Goal: Task Accomplishment & Management: Complete application form

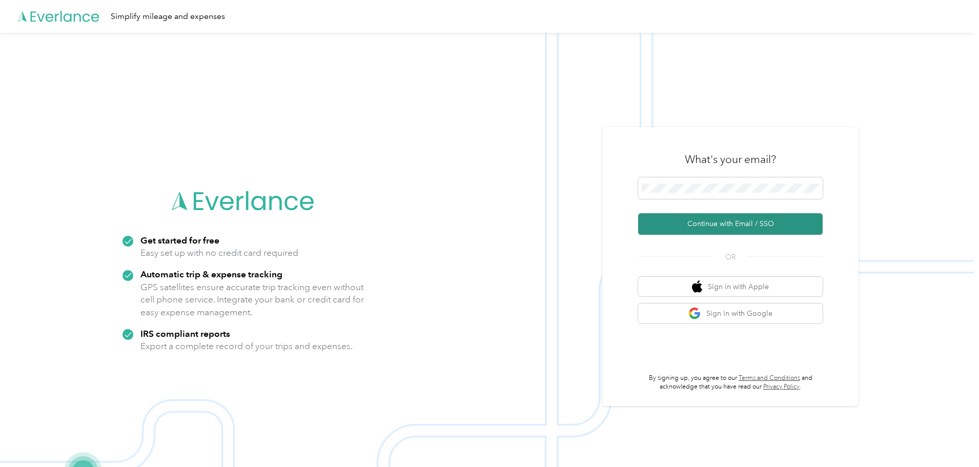
click at [732, 223] on button "Continue with Email / SSO" at bounding box center [730, 224] width 185 height 22
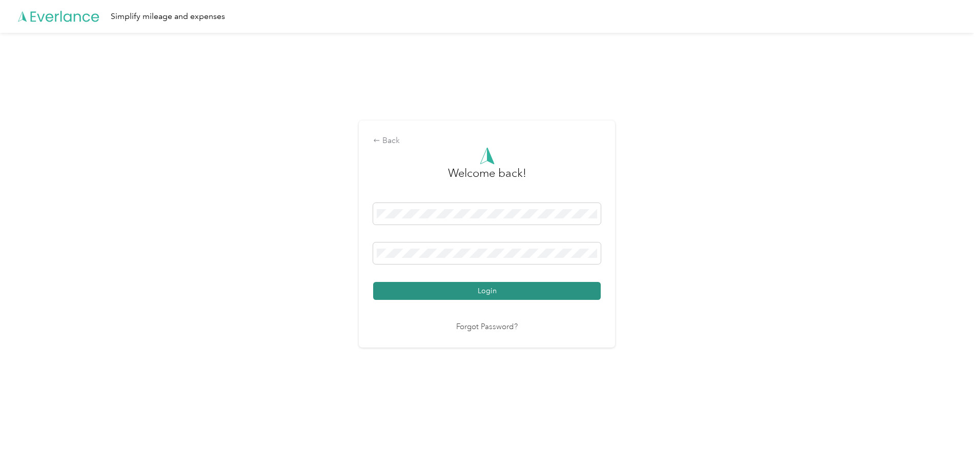
click at [484, 289] on button "Login" at bounding box center [487, 291] width 228 height 18
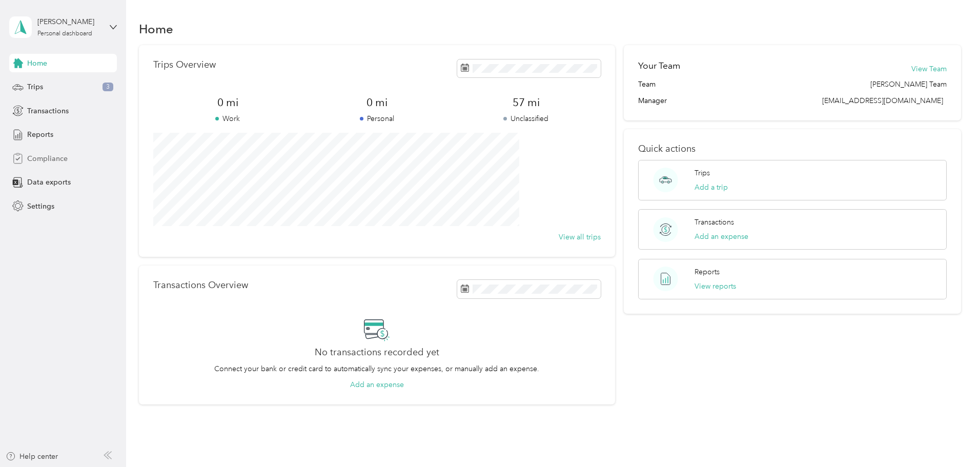
click at [43, 158] on span "Compliance" at bounding box center [47, 158] width 41 height 11
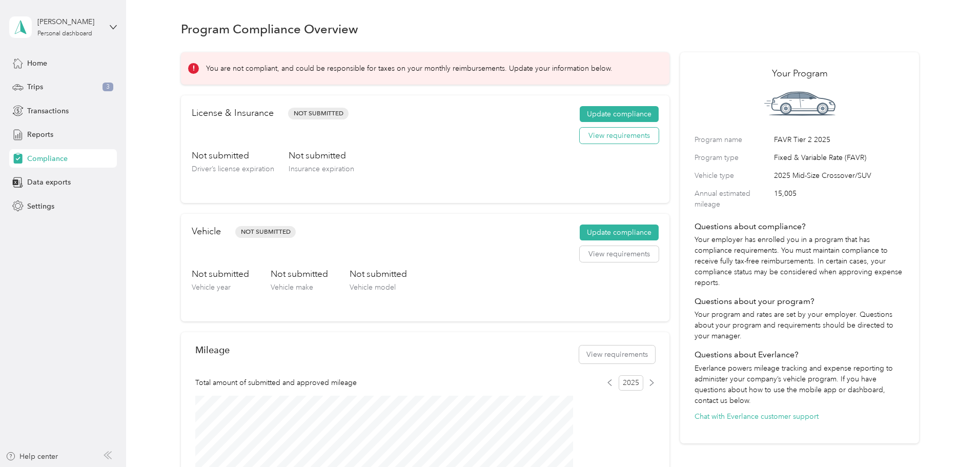
click at [603, 144] on button "View requirements" at bounding box center [619, 136] width 79 height 16
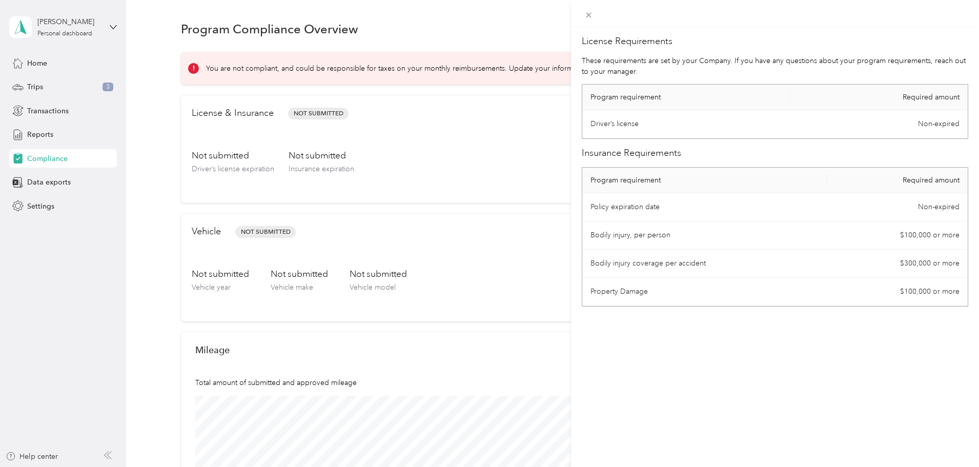
click at [546, 165] on div "License Requirements These requirements are set by your Company. If you have an…" at bounding box center [489, 233] width 979 height 467
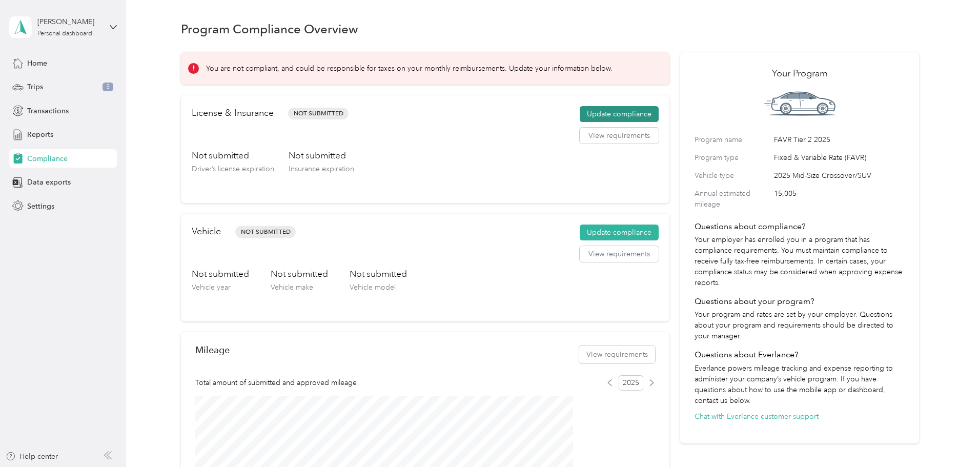
click at [587, 123] on button "Update compliance" at bounding box center [619, 114] width 79 height 16
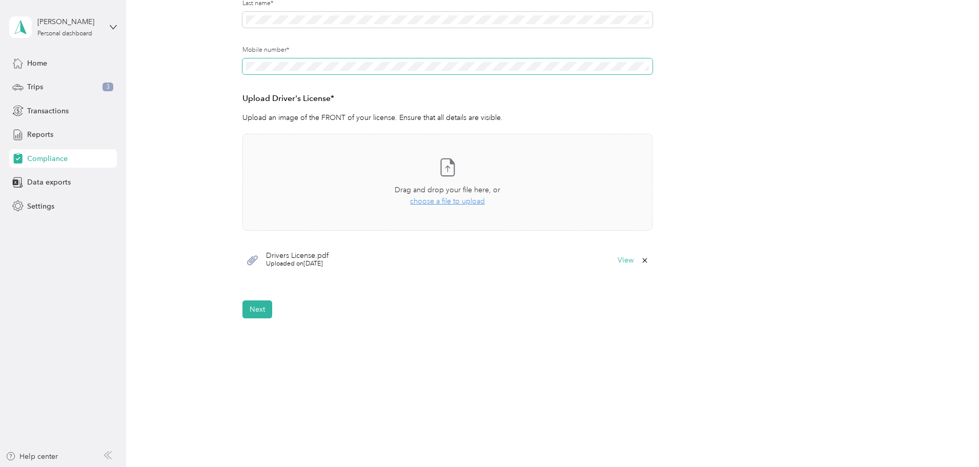
scroll to position [205, 0]
click at [259, 307] on button "Next" at bounding box center [258, 309] width 30 height 18
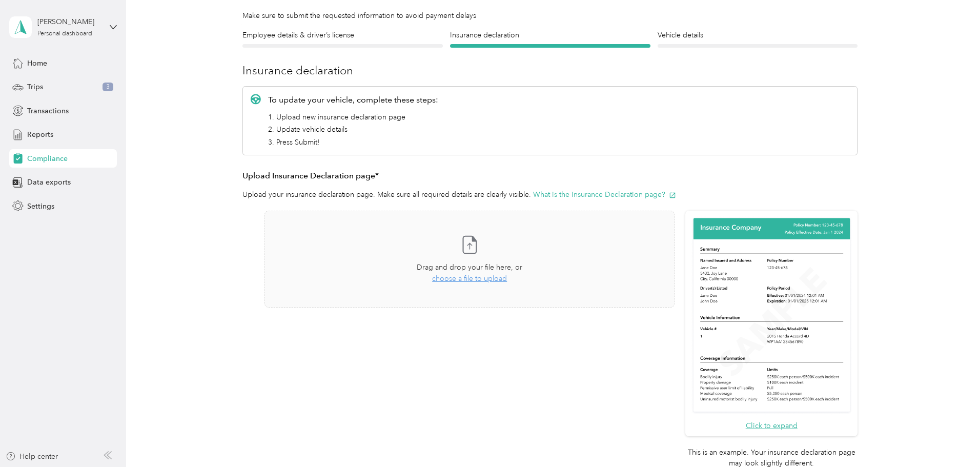
scroll to position [13, 0]
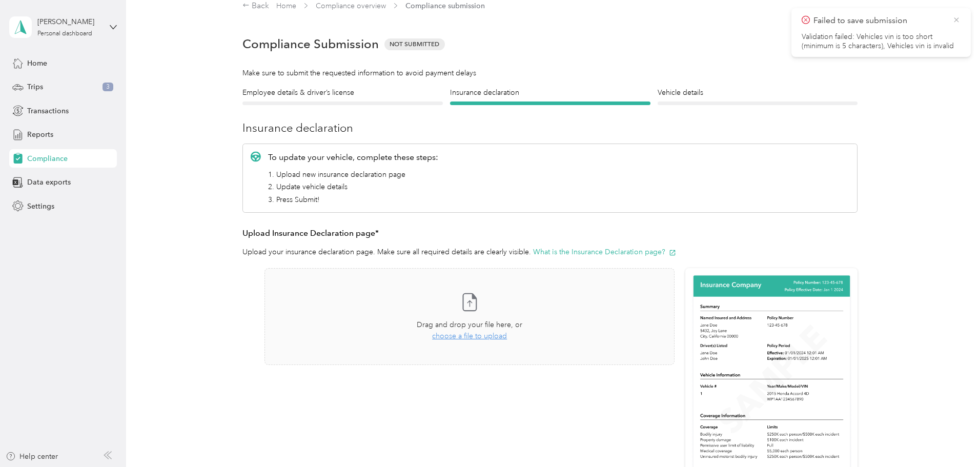
click at [957, 20] on icon at bounding box center [957, 19] width 8 height 9
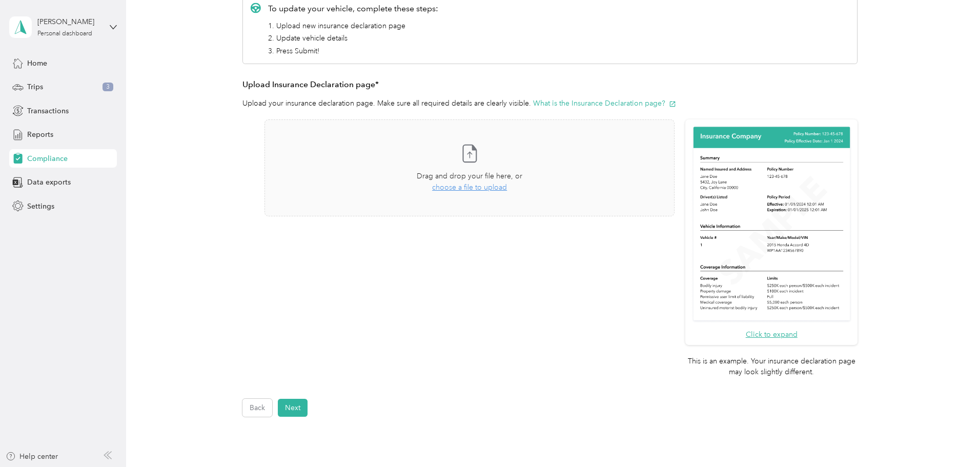
scroll to position [260, 0]
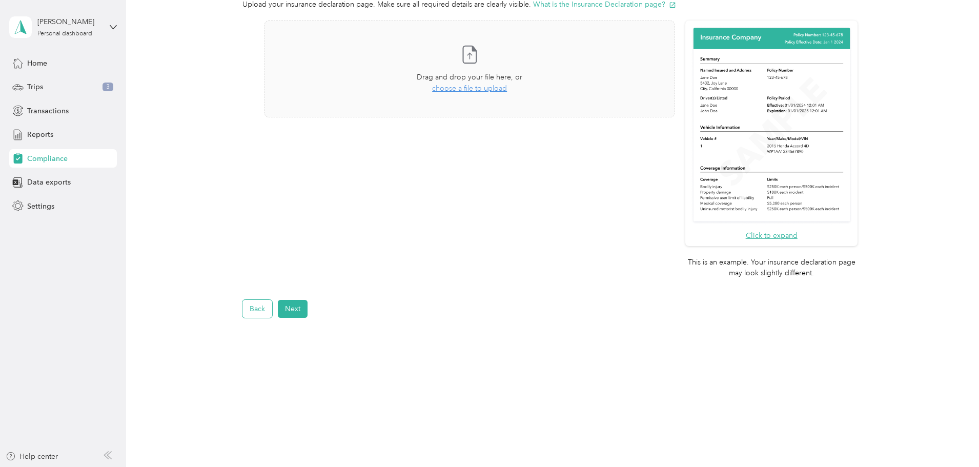
click at [257, 308] on button "Back" at bounding box center [258, 309] width 30 height 18
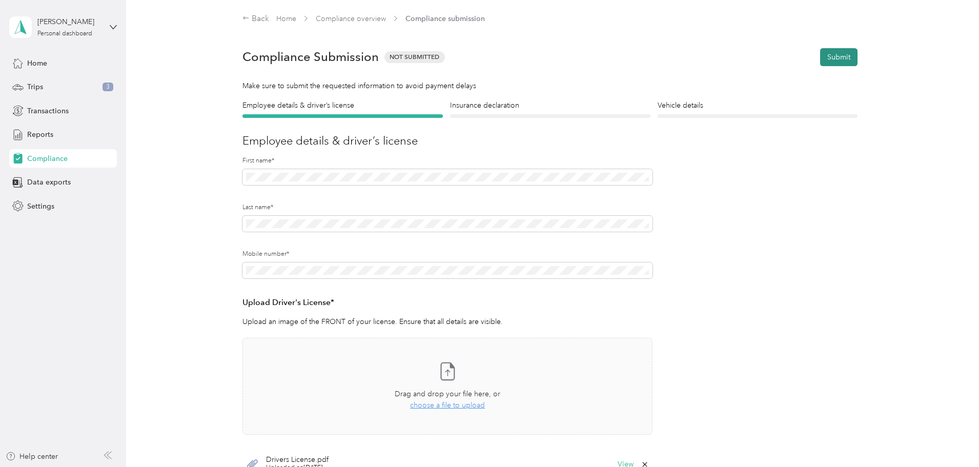
click at [841, 55] on button "Submit" at bounding box center [838, 57] width 37 height 18
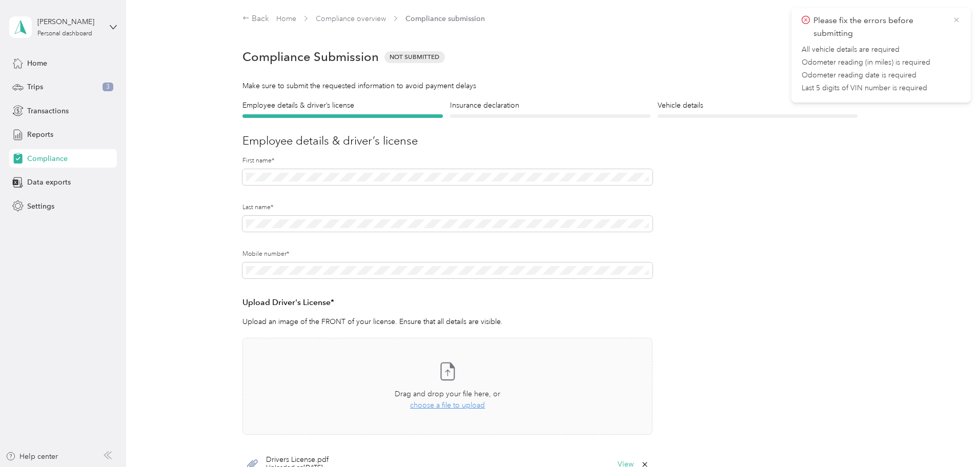
click at [955, 21] on icon at bounding box center [957, 19] width 8 height 9
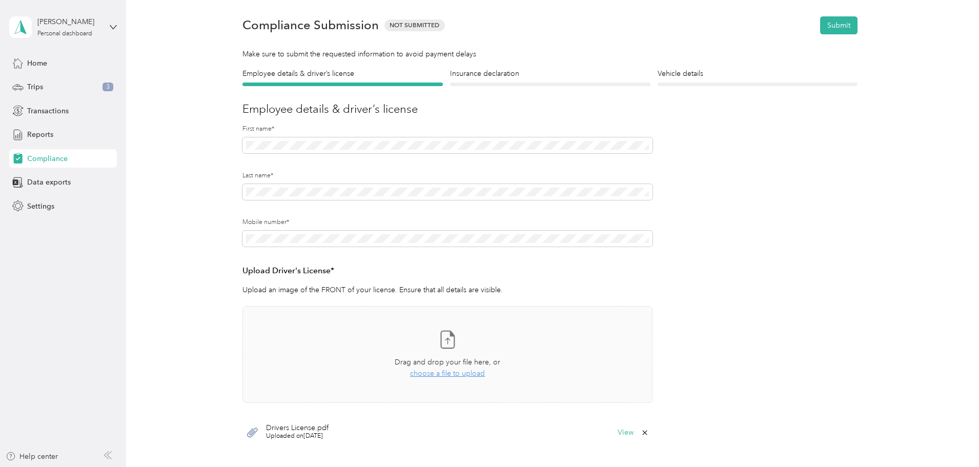
scroll to position [205, 0]
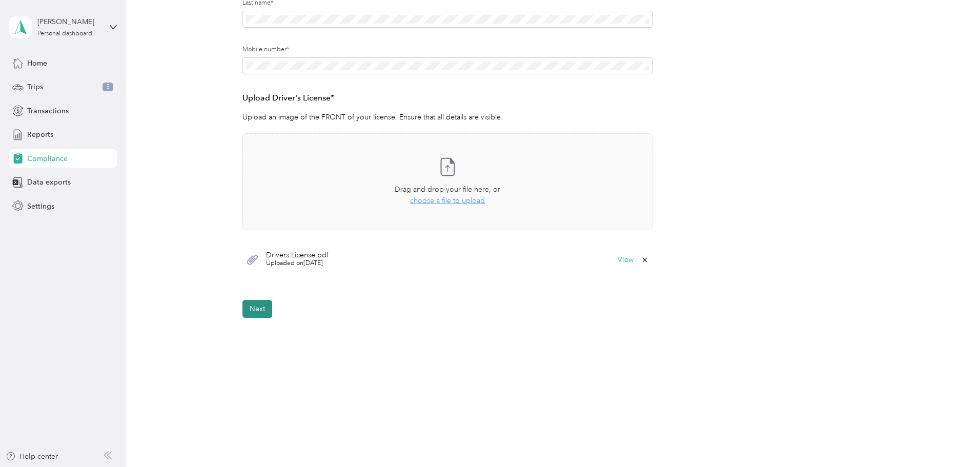
click at [262, 306] on button "Next" at bounding box center [258, 309] width 30 height 18
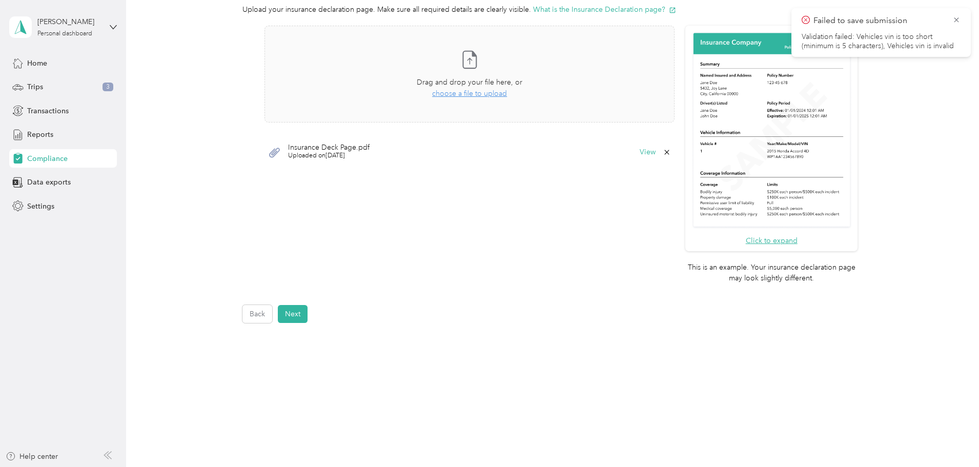
scroll to position [260, 0]
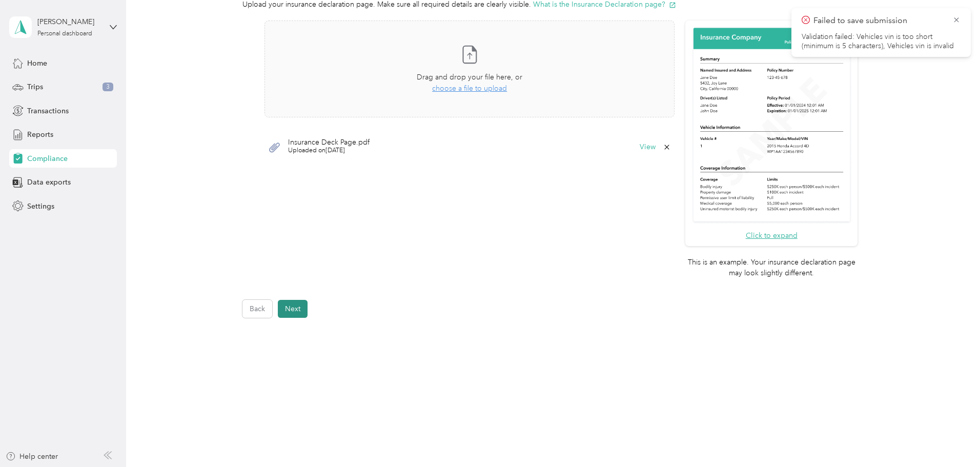
click at [299, 308] on button "Next" at bounding box center [293, 309] width 30 height 18
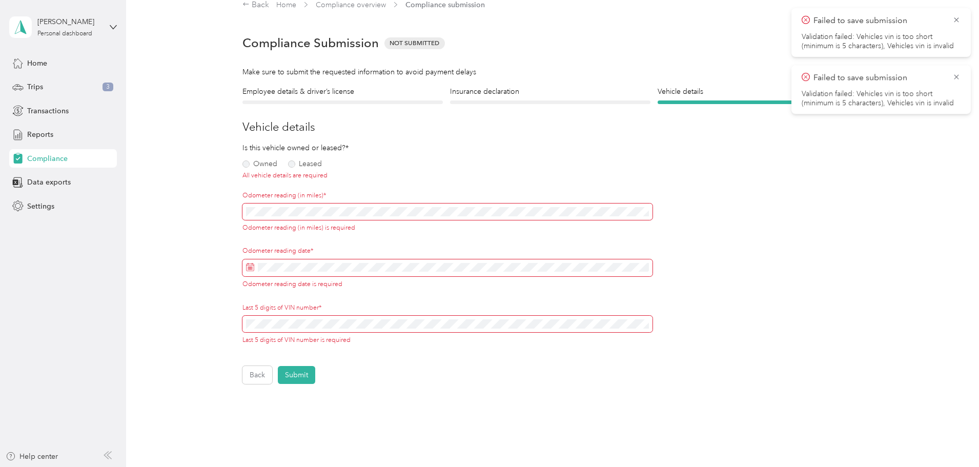
scroll to position [13, 0]
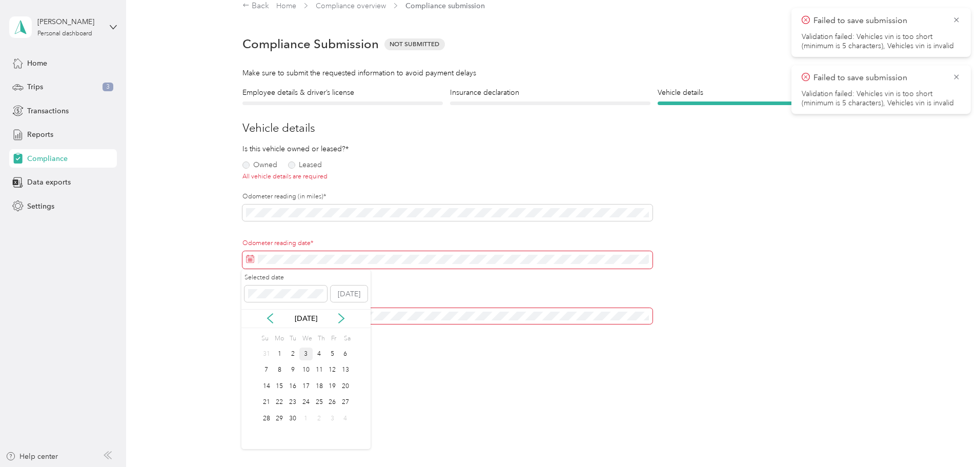
click at [305, 354] on div "3" at bounding box center [305, 354] width 13 height 13
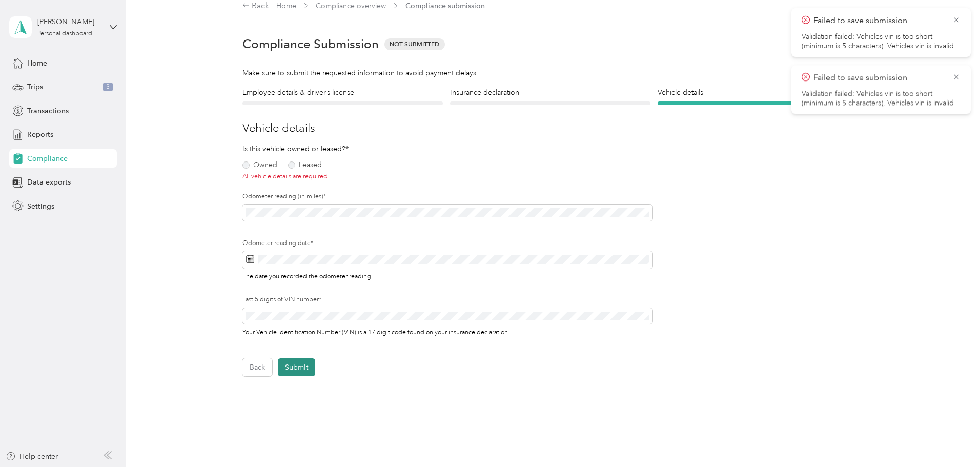
click at [288, 366] on button "Submit" at bounding box center [296, 367] width 37 height 18
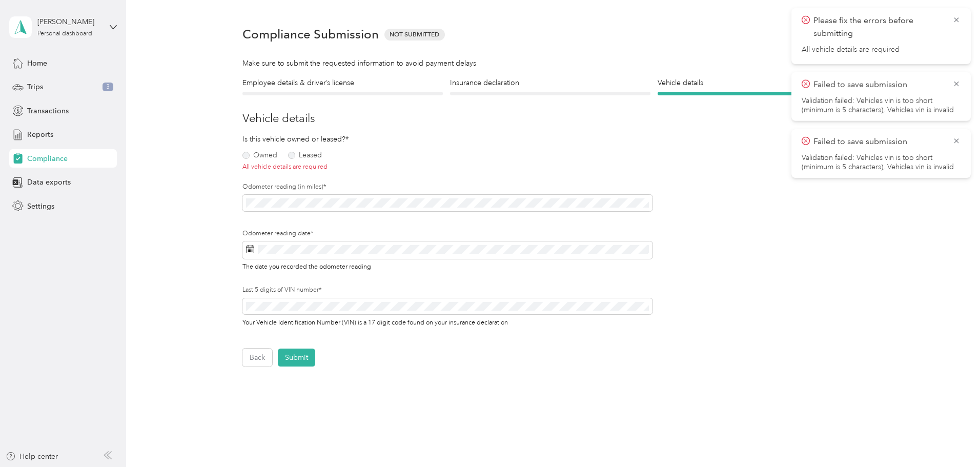
scroll to position [0, 0]
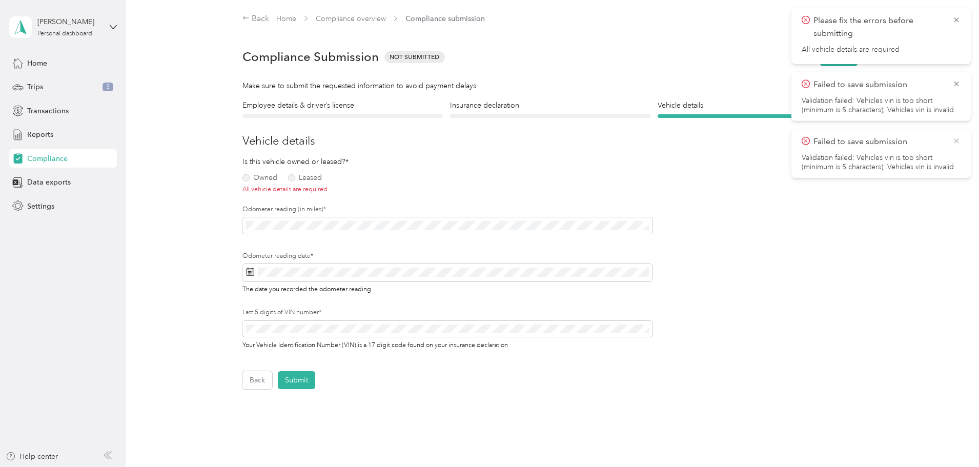
click at [956, 142] on icon at bounding box center [956, 140] width 5 height 5
drag, startPoint x: 958, startPoint y: 85, endPoint x: 957, endPoint y: 78, distance: 6.7
click at [958, 80] on icon at bounding box center [957, 83] width 8 height 9
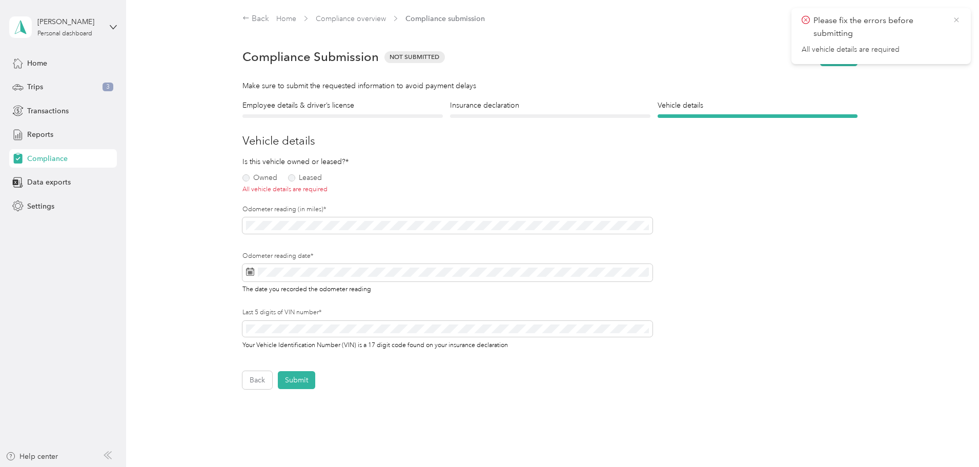
click at [958, 18] on icon at bounding box center [956, 19] width 5 height 5
click at [841, 52] on button "Submit" at bounding box center [838, 57] width 37 height 18
click at [247, 178] on label "Owned" at bounding box center [260, 177] width 35 height 7
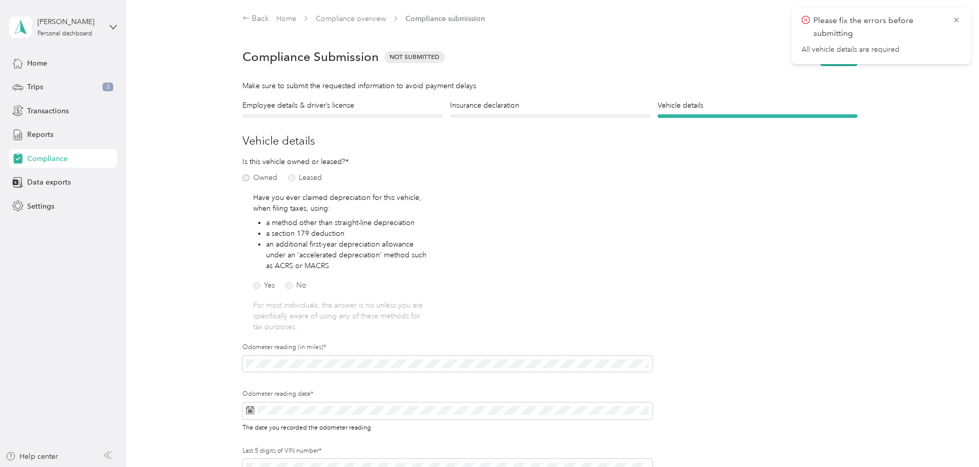
scroll to position [51, 0]
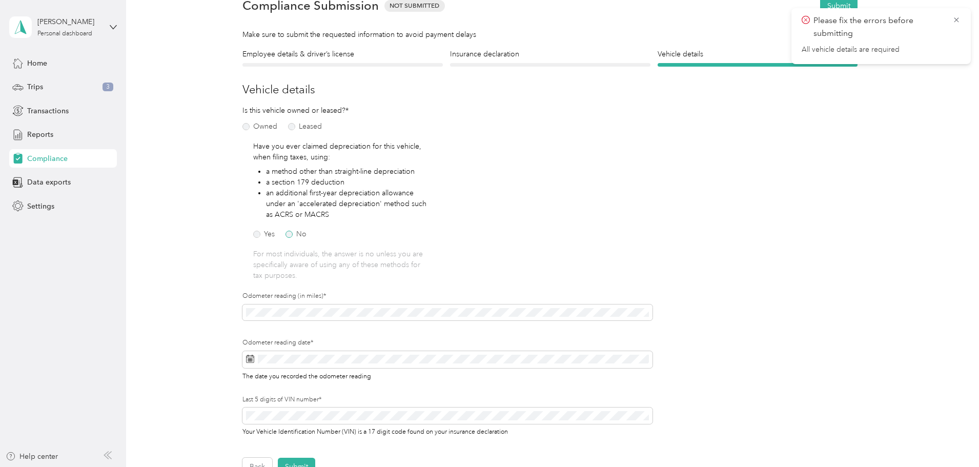
click at [290, 234] on label "No" at bounding box center [296, 234] width 21 height 7
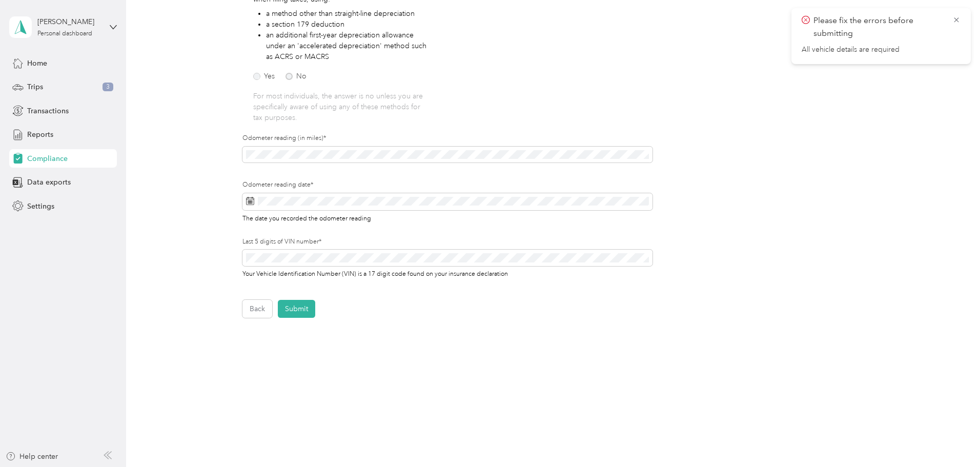
scroll to position [0, 0]
click at [301, 306] on button "Submit" at bounding box center [296, 309] width 37 height 18
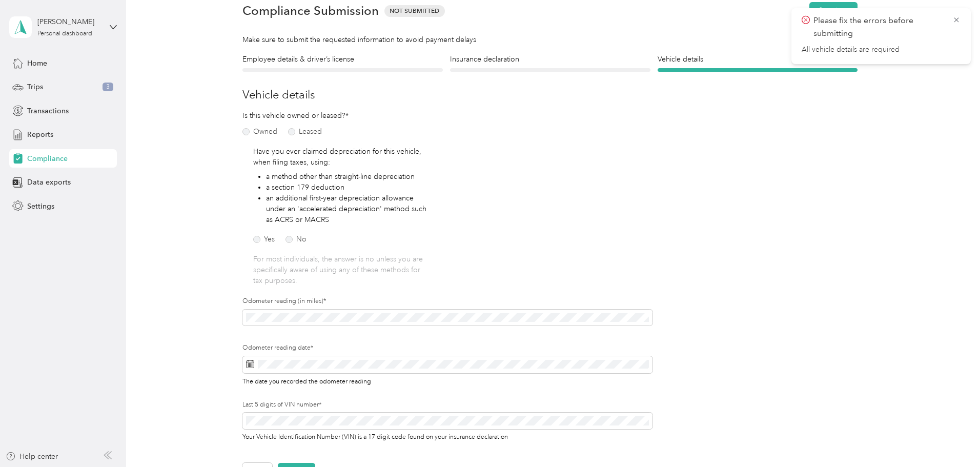
scroll to position [13, 0]
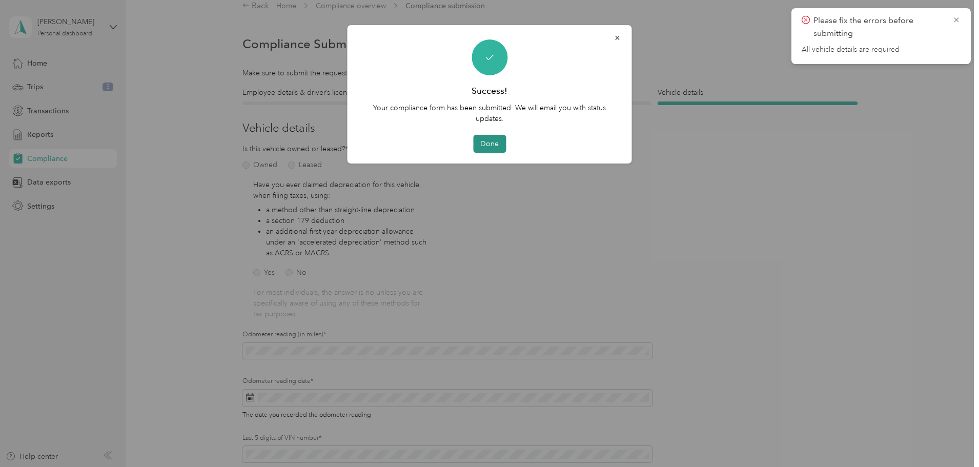
click at [494, 143] on button "Done" at bounding box center [489, 144] width 33 height 18
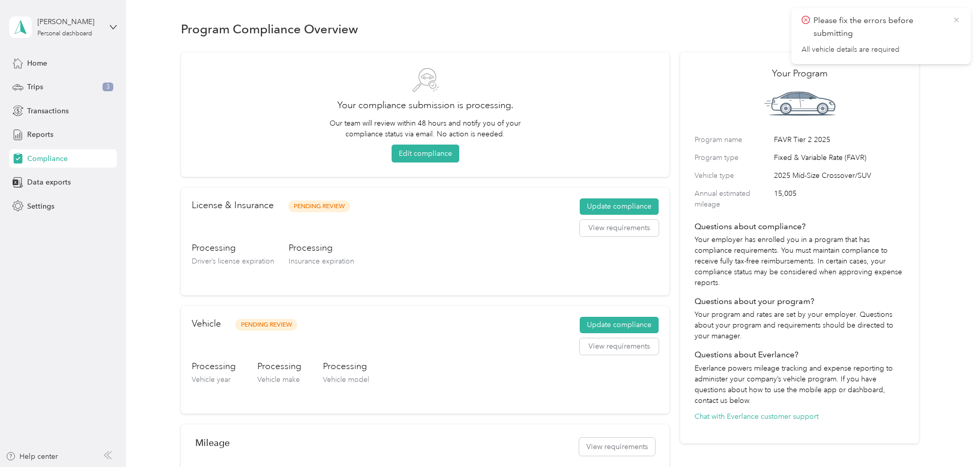
click at [958, 18] on icon at bounding box center [956, 19] width 5 height 5
click at [110, 26] on icon at bounding box center [113, 27] width 7 height 7
click at [48, 84] on div "Log out" at bounding box center [37, 84] width 39 height 11
